Goal: Task Accomplishment & Management: Manage account settings

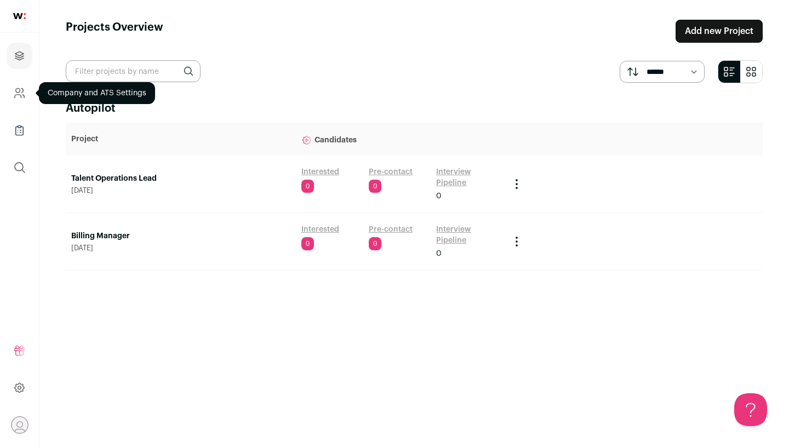
click at [20, 97] on icon "Company and ATS Settings" at bounding box center [19, 93] width 13 height 13
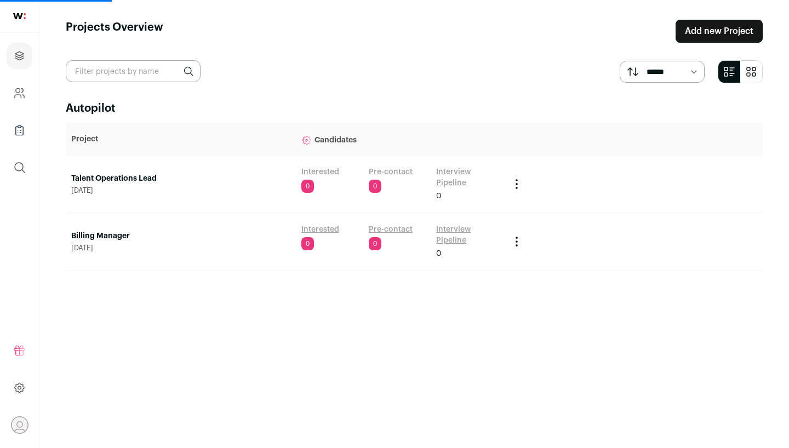
click at [105, 180] on link "Talent Operations Lead" at bounding box center [180, 178] width 219 height 11
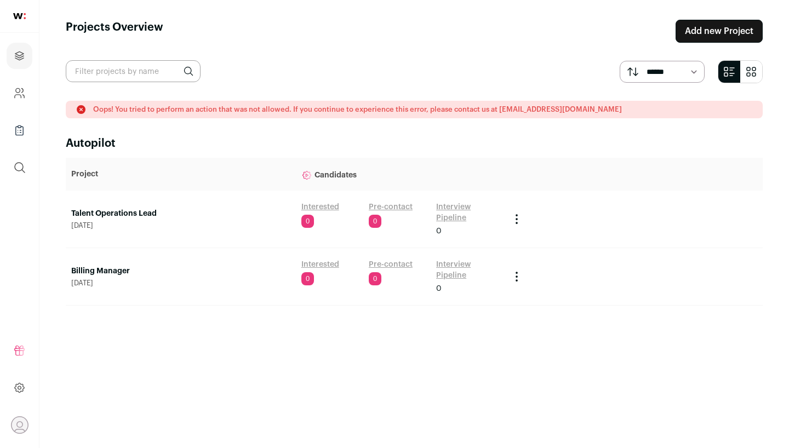
click at [105, 212] on link "Talent Operations Lead" at bounding box center [180, 213] width 219 height 11
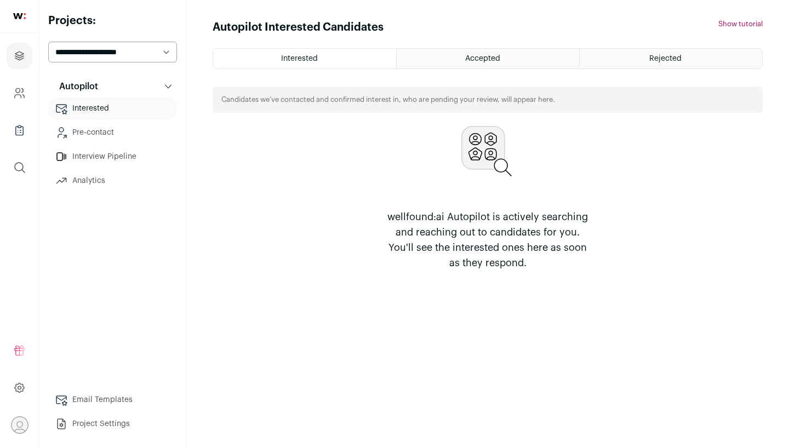
click at [439, 58] on div "Accepted" at bounding box center [488, 59] width 182 height 20
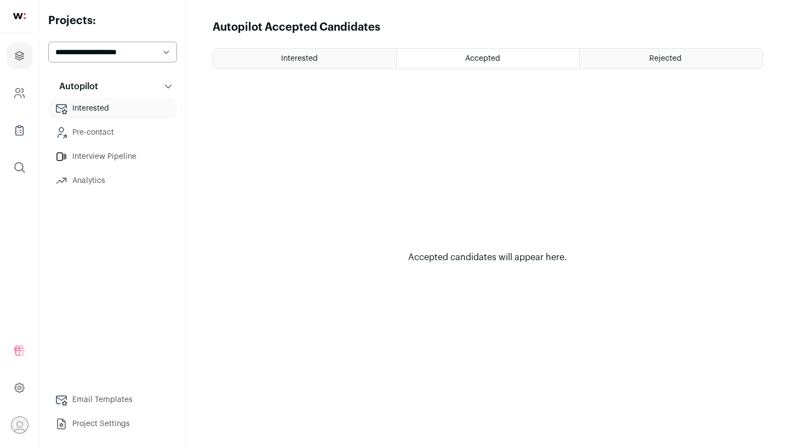
click at [648, 48] on ul "Interested Accepted Rejected" at bounding box center [487, 58] width 550 height 21
click at [651, 56] on span "Rejected" at bounding box center [665, 59] width 32 height 8
click at [121, 126] on link "Pre-contact" at bounding box center [112, 133] width 129 height 22
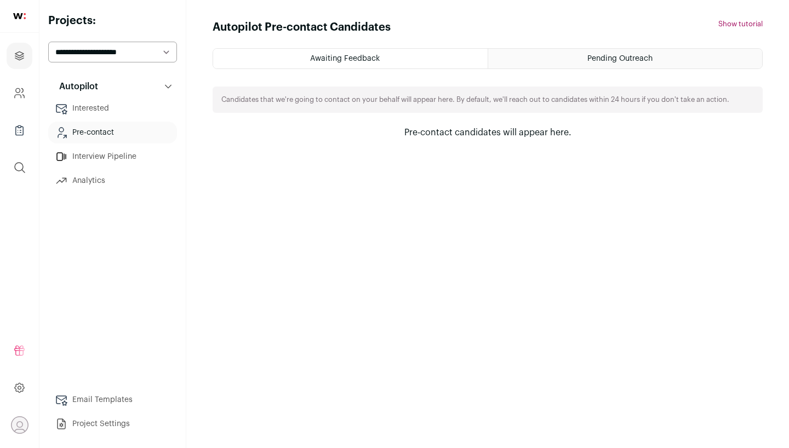
select select "*****"
click at [340, 59] on span "Awaiting Feedback" at bounding box center [345, 59] width 70 height 8
click at [549, 64] on div "Pending Outreach" at bounding box center [625, 59] width 274 height 20
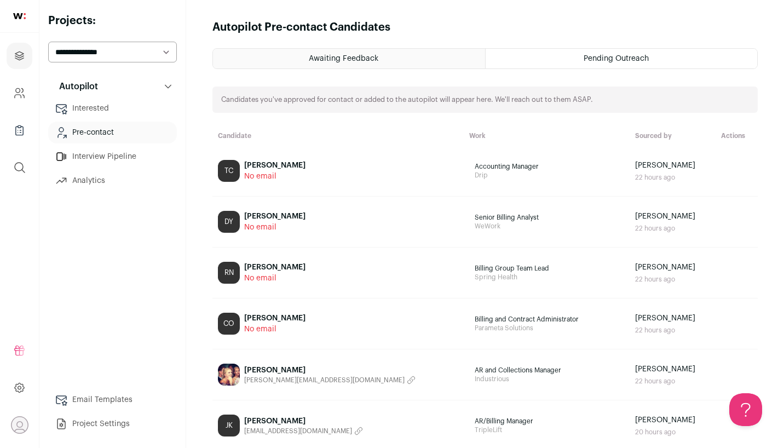
select select "*****"
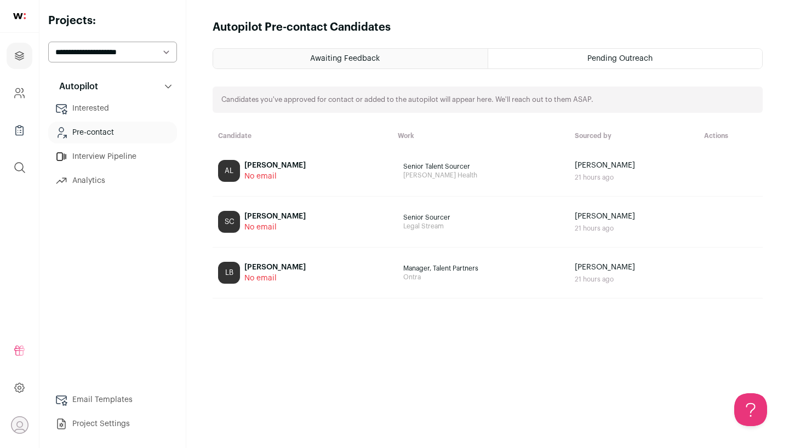
click at [544, 60] on div "Pending Outreach" at bounding box center [625, 59] width 274 height 20
